Goal: Communication & Community: Answer question/provide support

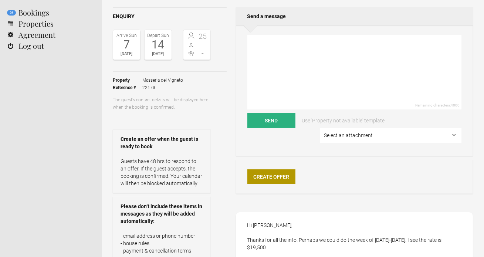
scroll to position [7, 0]
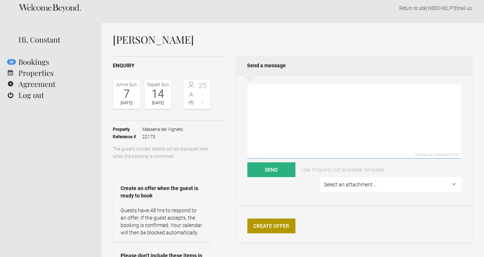
click at [262, 99] on textarea at bounding box center [354, 121] width 214 height 74
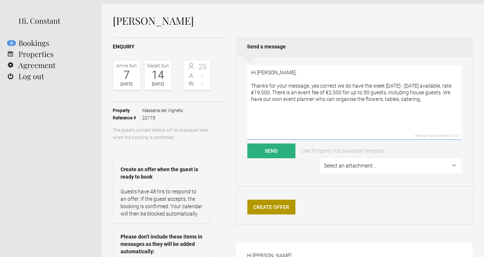
scroll to position [19, 0]
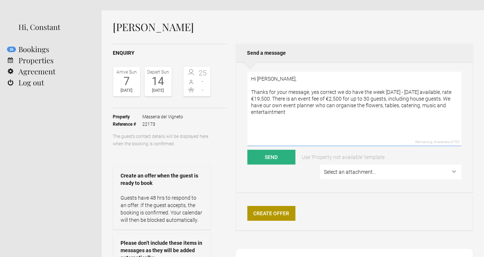
click at [388, 105] on textarea "Hi [PERSON_NAME], Thanks for your message, yes correct we do have the week [DAT…" at bounding box center [354, 109] width 214 height 74
click at [264, 113] on textarea "Hi [PERSON_NAME], Thanks for your message, yes correct we do have the week [DAT…" at bounding box center [354, 109] width 214 height 74
click at [379, 111] on textarea "Hi [PERSON_NAME], Thanks for your message, yes correct we do have the week [DAT…" at bounding box center [354, 109] width 214 height 74
drag, startPoint x: 397, startPoint y: 110, endPoint x: 362, endPoint y: 111, distance: 35.5
click at [362, 111] on textarea "Hi [PERSON_NAME], Thanks for your message, yes correct we do have the week [DAT…" at bounding box center [354, 109] width 214 height 74
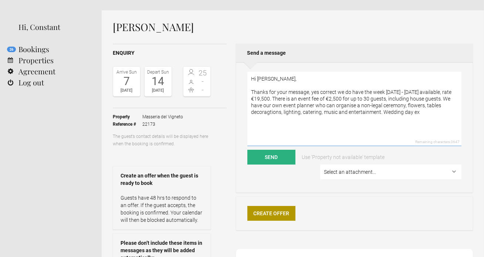
click at [339, 106] on textarea "Hi [PERSON_NAME], Thanks for your message, yes correct we do have the week [DAT…" at bounding box center [354, 109] width 214 height 74
click at [321, 114] on textarea "Hi [PERSON_NAME], Thanks for your message, yes correct we do have the week [DAT…" at bounding box center [354, 109] width 214 height 74
drag, startPoint x: 338, startPoint y: 112, endPoint x: 321, endPoint y: 112, distance: 16.6
click at [321, 112] on textarea "Hi [PERSON_NAME], Thanks for your message, yes correct we do have the week [DAT…" at bounding box center [354, 109] width 214 height 74
click at [265, 119] on textarea "Hi [PERSON_NAME], Thanks for your message, yes correct we do have the week [DAT…" at bounding box center [354, 109] width 214 height 74
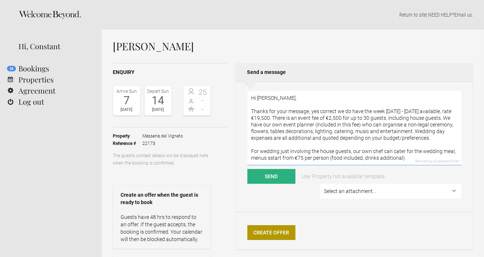
scroll to position [3, 0]
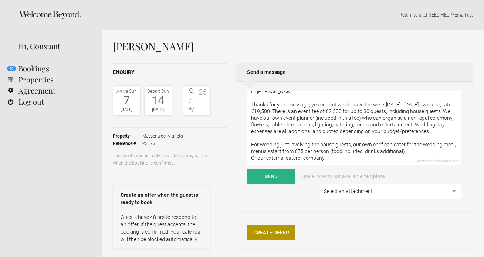
paste textarea "Formal wedding dinner from €180–190 per guest - ​​This fee includes tables, cha…"
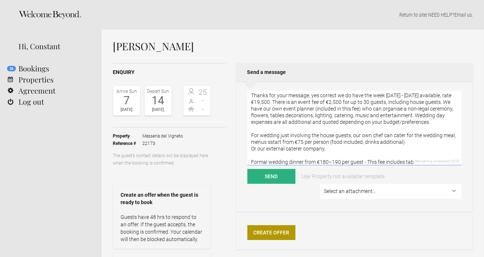
scroll to position [36, 0]
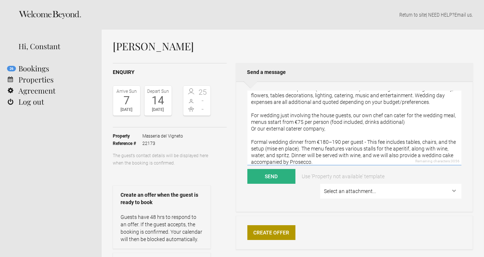
click at [250, 130] on textarea "Hi [PERSON_NAME], Thanks for your message, yes correct we do have the week [DAT…" at bounding box center [354, 128] width 214 height 74
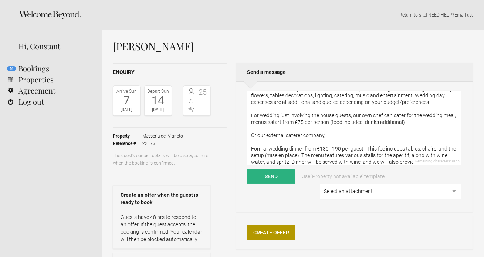
click at [337, 133] on textarea "Hi [PERSON_NAME], Thanks for your message, yes correct we do have the week [DAT…" at bounding box center [354, 128] width 214 height 74
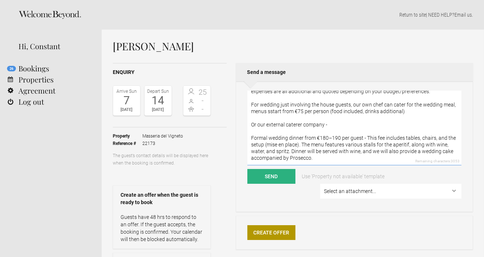
click at [270, 110] on textarea "Hi [PERSON_NAME], Thanks for your message, yes correct we do have the week [DAT…" at bounding box center [354, 128] width 214 height 74
click at [310, 126] on textarea "Hi [PERSON_NAME], Thanks for your message, yes correct we do have the week [DAT…" at bounding box center [354, 128] width 214 height 74
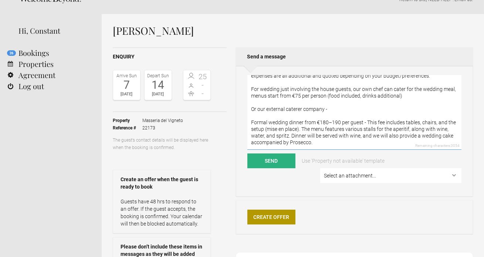
scroll to position [28, 0]
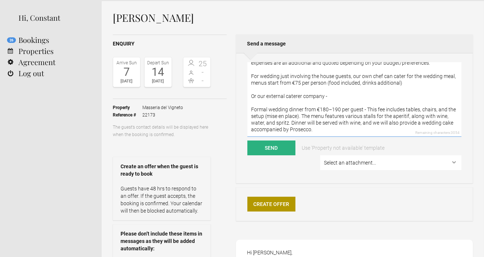
click at [313, 130] on textarea "Hi [PERSON_NAME], Thanks for your message, yes correct we do have the week [DAT…" at bounding box center [354, 99] width 214 height 74
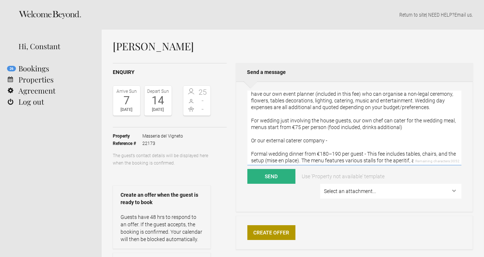
scroll to position [33, 0]
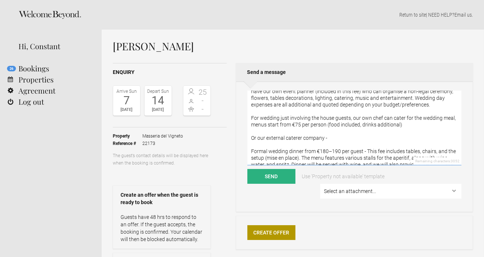
click at [451, 117] on textarea "Hi [PERSON_NAME], Thanks for your message, yes correct we do have the week [DAT…" at bounding box center [354, 128] width 214 height 74
click at [362, 133] on textarea "Hi [PERSON_NAME], Thanks for your message, yes correct we do have the week [DAT…" at bounding box center [354, 128] width 214 height 74
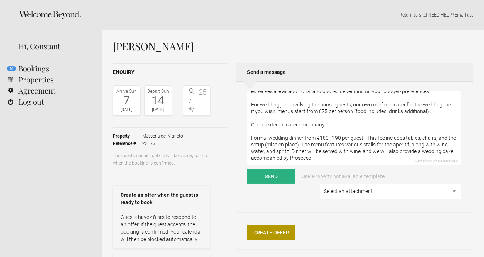
scroll to position [59, 0]
click at [263, 157] on textarea "Hi [PERSON_NAME], Thanks for your message, yes correct we do have the week [DAT…" at bounding box center [354, 128] width 214 height 74
drag, startPoint x: 270, startPoint y: 125, endPoint x: 241, endPoint y: 125, distance: 29.6
click at [241, 125] on div "Hi [PERSON_NAME], Thanks for your message, yes correct we do have the week [DAT…" at bounding box center [354, 146] width 237 height 130
click at [252, 159] on textarea "Hi [PERSON_NAME], Thanks for your message, yes correct we do have the week [DAT…" at bounding box center [354, 128] width 214 height 74
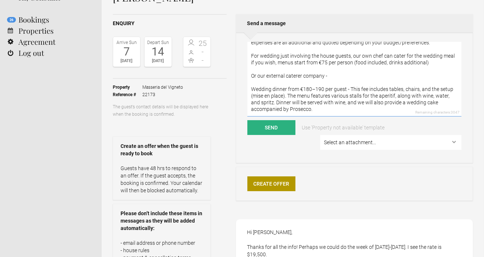
scroll to position [51, 0]
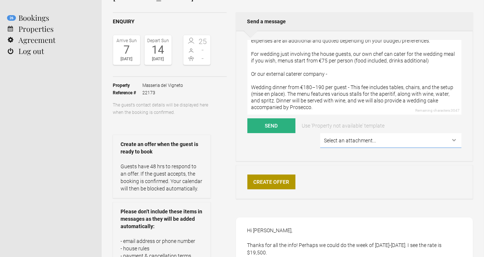
click at [358, 144] on select "Select an attachment... Weddings-Information-at-[GEOGRAPHIC_DATA]-[GEOGRAPHIC_D…" at bounding box center [390, 140] width 141 height 15
click at [281, 109] on textarea "Hi [PERSON_NAME], Thanks for your message, yes correct we do have the week [DAT…" at bounding box center [354, 77] width 214 height 74
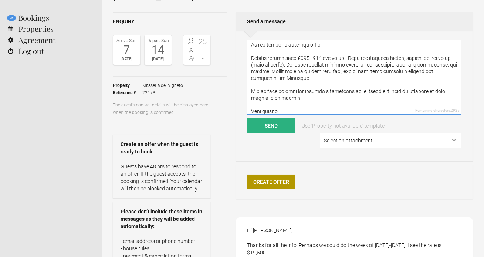
scroll to position [82, 0]
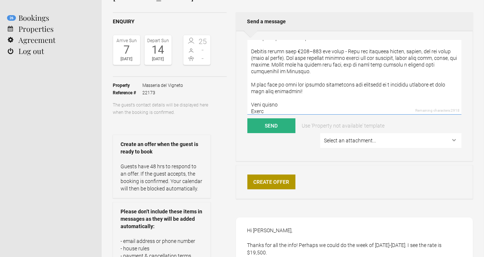
click at [301, 93] on textarea at bounding box center [354, 77] width 214 height 74
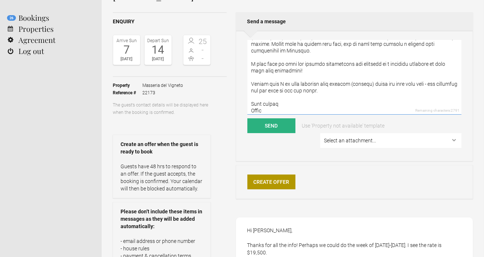
scroll to position [105, 0]
click at [268, 88] on textarea at bounding box center [354, 77] width 214 height 74
click at [303, 100] on textarea at bounding box center [354, 77] width 214 height 74
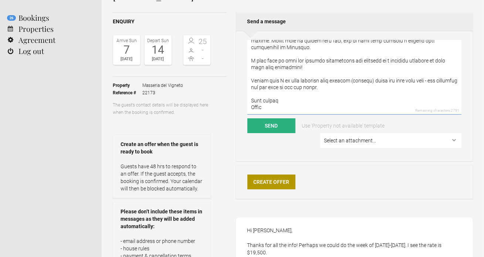
scroll to position [104, 0]
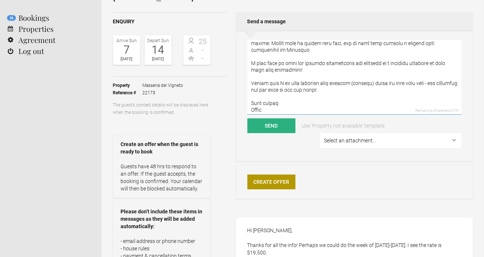
click at [339, 100] on textarea at bounding box center [354, 77] width 214 height 74
type textarea "Lo Ipsu, Dolors ame cons adipisc, eli seddoei te in utla etd magn 66al - 29en A…"
click at [280, 127] on button "Send" at bounding box center [271, 125] width 48 height 15
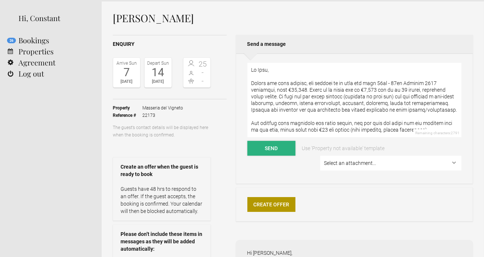
scroll to position [0, 0]
